Goal: Submit feedback/report problem

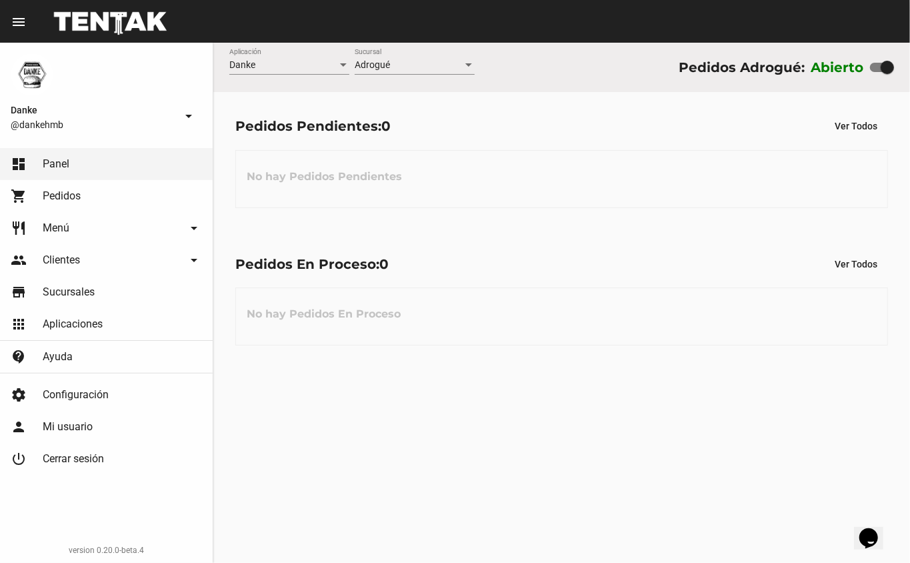
click at [879, 527] on div "Opens Chat This icon Opens the chat window." at bounding box center [868, 537] width 21 height 21
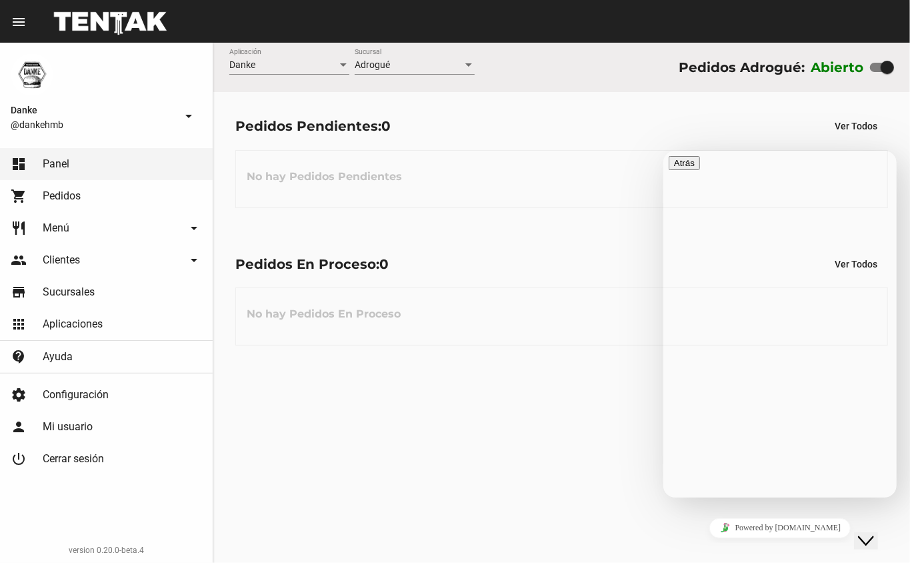
click at [481, 388] on div "Danke Aplicación Adrogué Sucursal Pedidos Adrogué: Abierto Pedidos Pendientes: …" at bounding box center [561, 303] width 697 height 520
drag, startPoint x: 894, startPoint y: 309, endPoint x: 892, endPoint y: 358, distance: 49.4
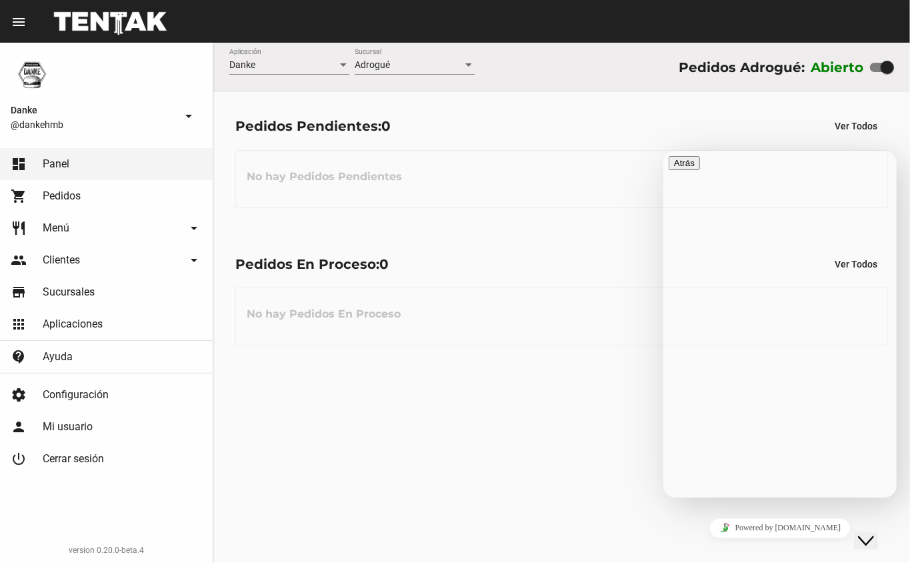
scroll to position [309, 0]
radio input "true"
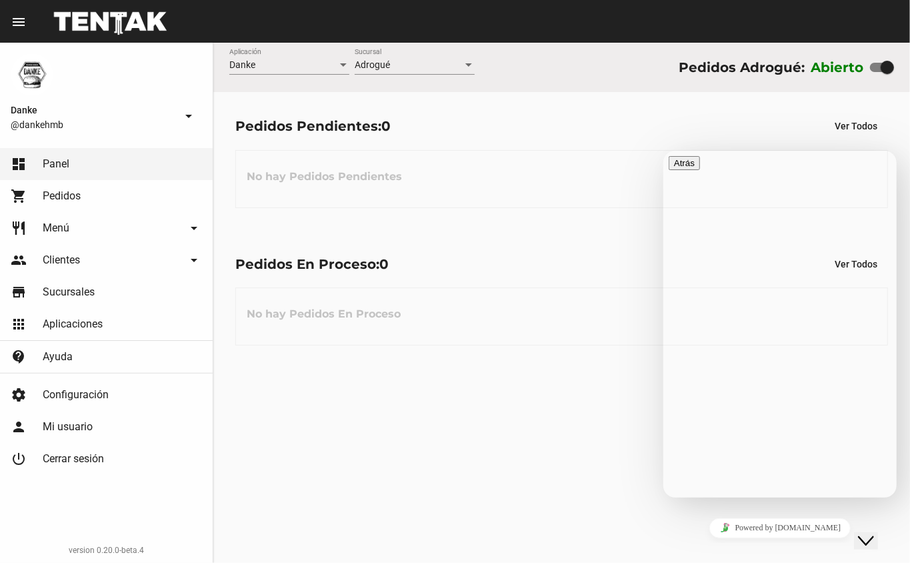
type textarea "t"
type textarea "tengo prono toma"
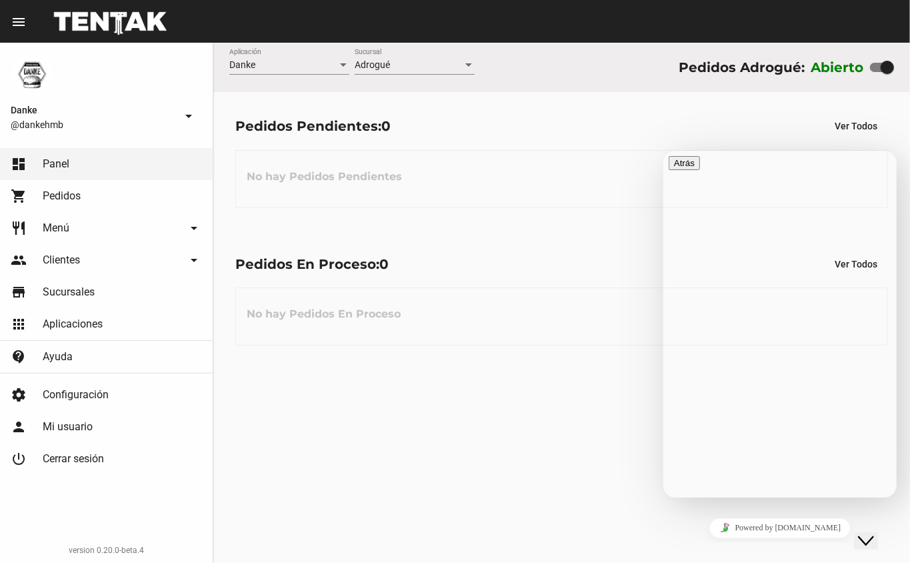
type textarea "t"
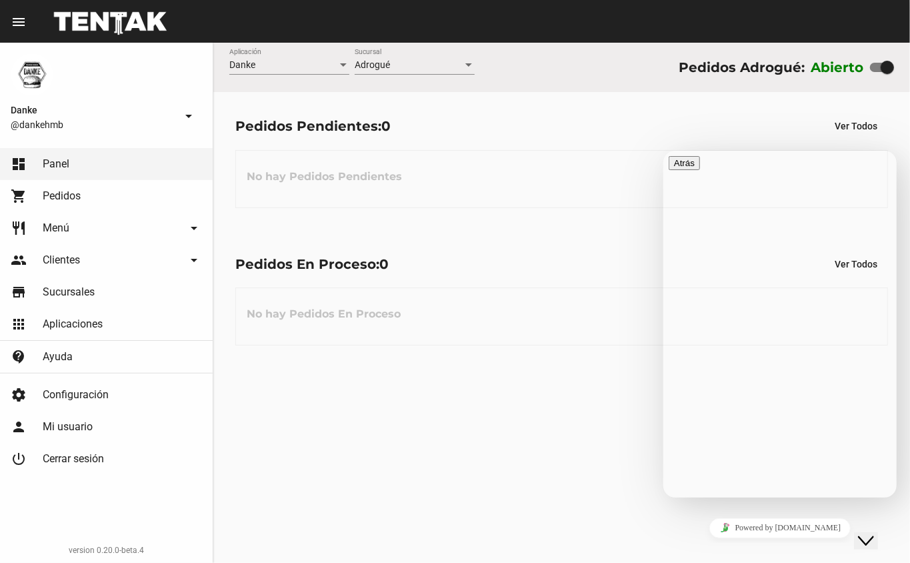
type textarea "hola, la pagina no me toma pedidos con tarjeta"
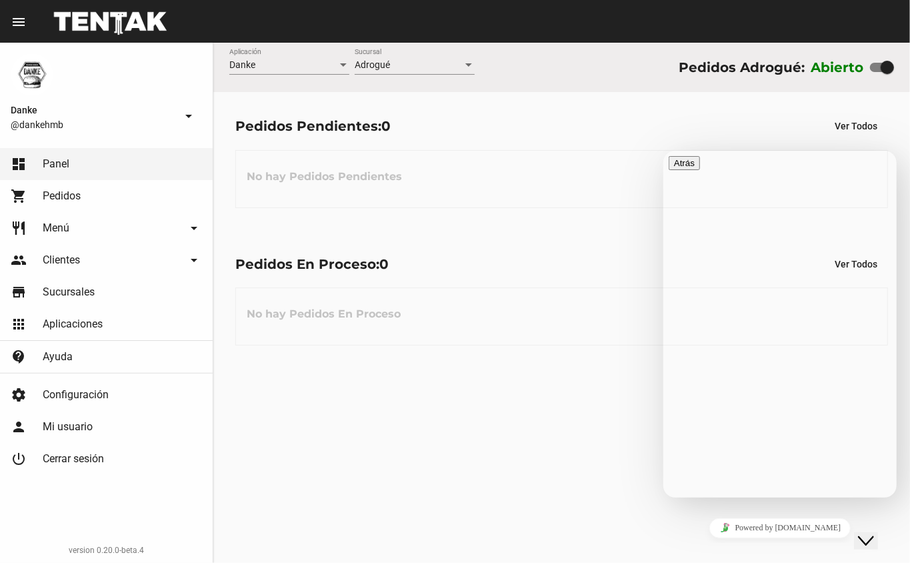
type input "adrogue"
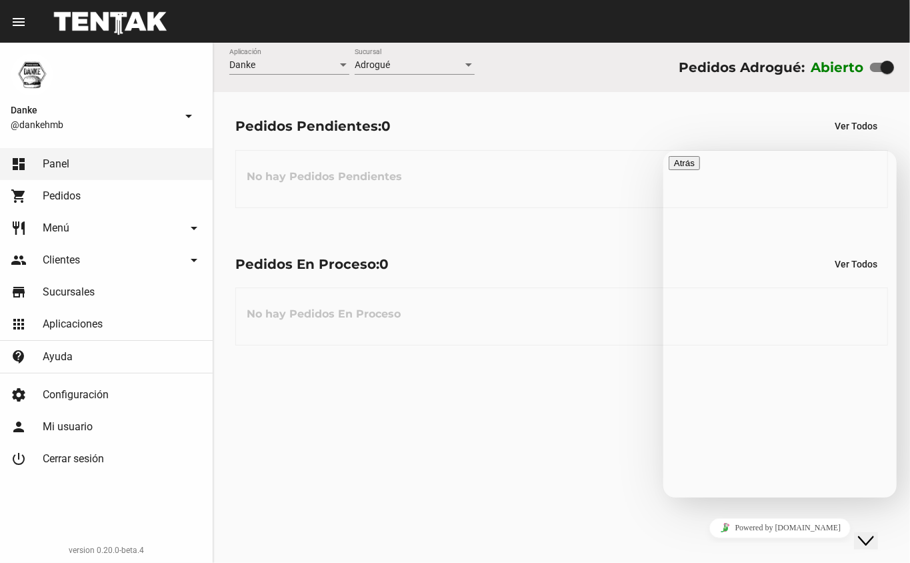
click at [529, 412] on div "Danke Aplicación Adrogué Sucursal Pedidos Adrogué: Abierto Pedidos Pendientes: …" at bounding box center [561, 303] width 697 height 520
